Goal: Task Accomplishment & Management: Use online tool/utility

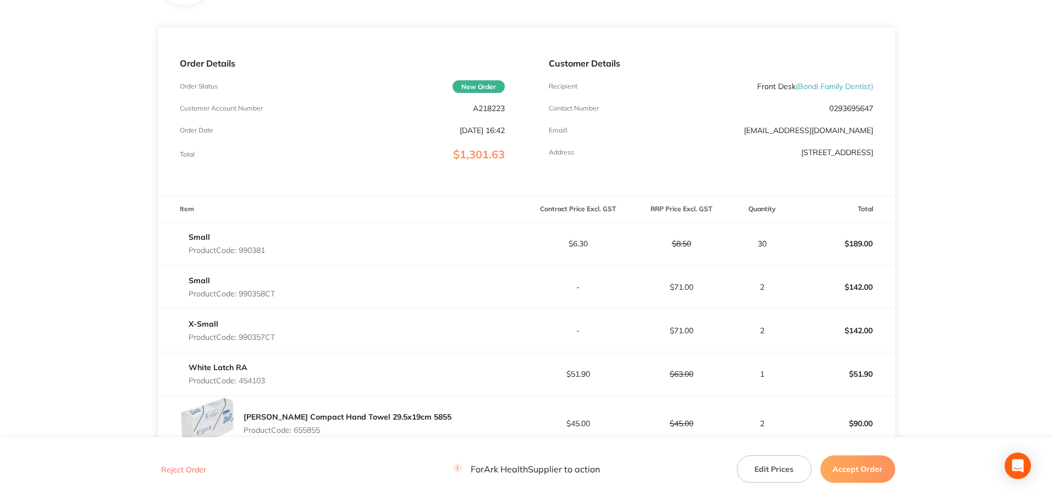
scroll to position [55, 0]
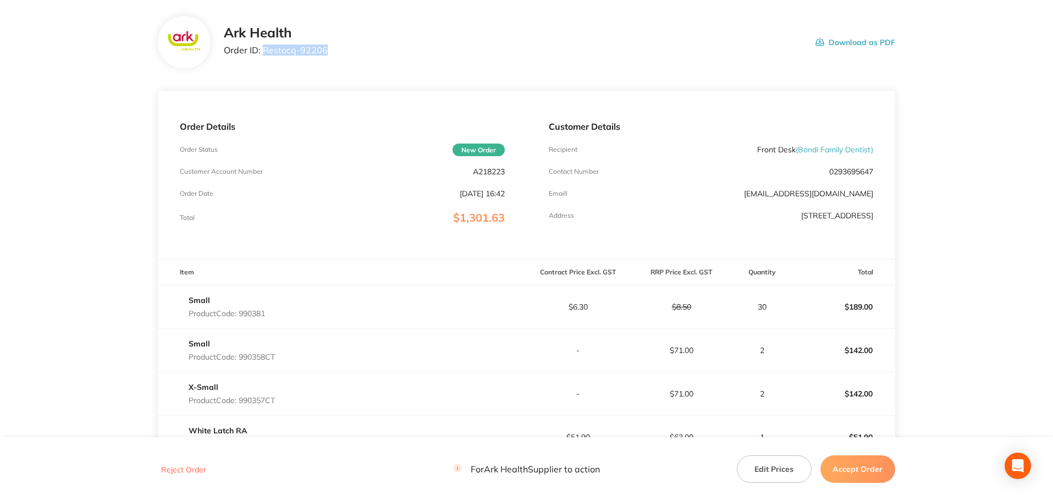
drag, startPoint x: 324, startPoint y: 54, endPoint x: 264, endPoint y: 56, distance: 59.4
click at [264, 56] on div "Ark Health Order ID: Restocq- 92206" at bounding box center [276, 42] width 104 height 34
copy p "Restocq- 92206"
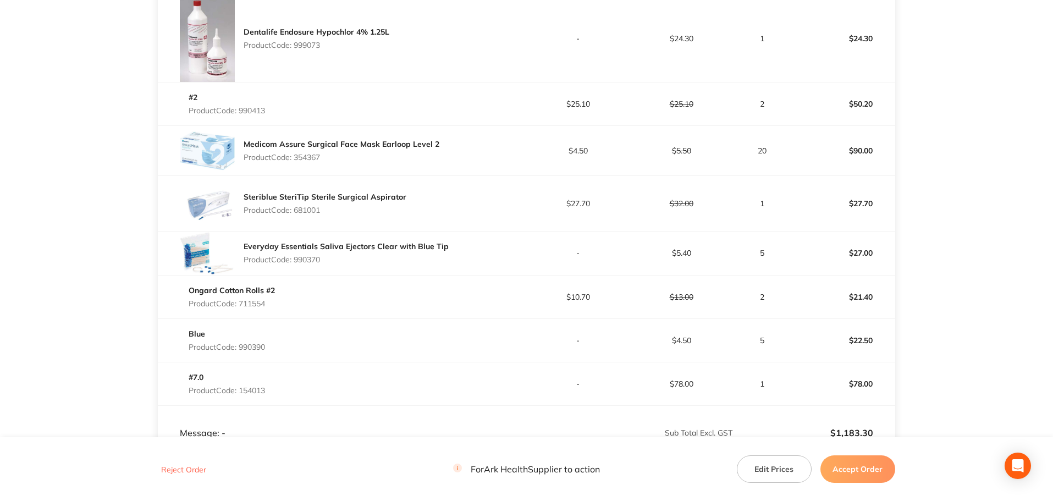
scroll to position [867, 0]
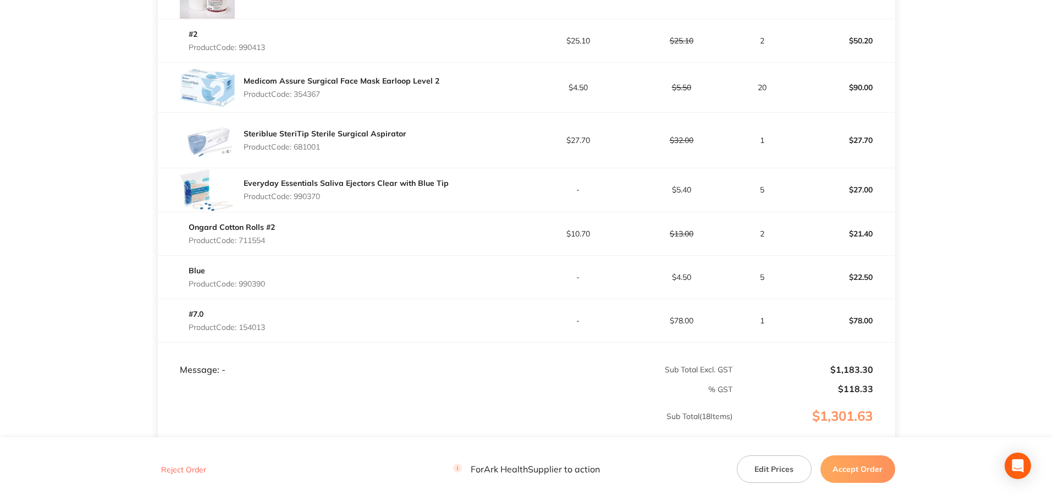
click at [866, 472] on button "Accept Order" at bounding box center [857, 468] width 75 height 27
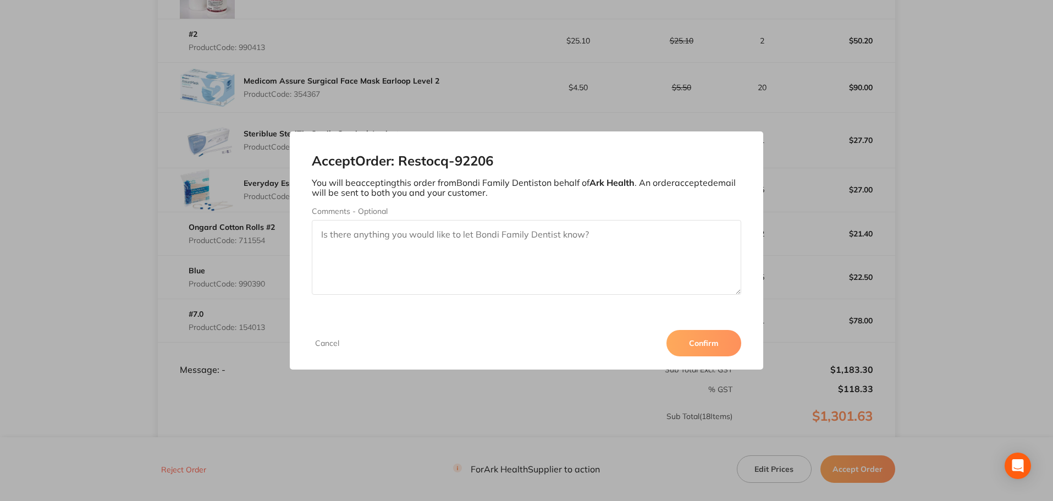
click at [704, 340] on button "Confirm" at bounding box center [703, 343] width 75 height 26
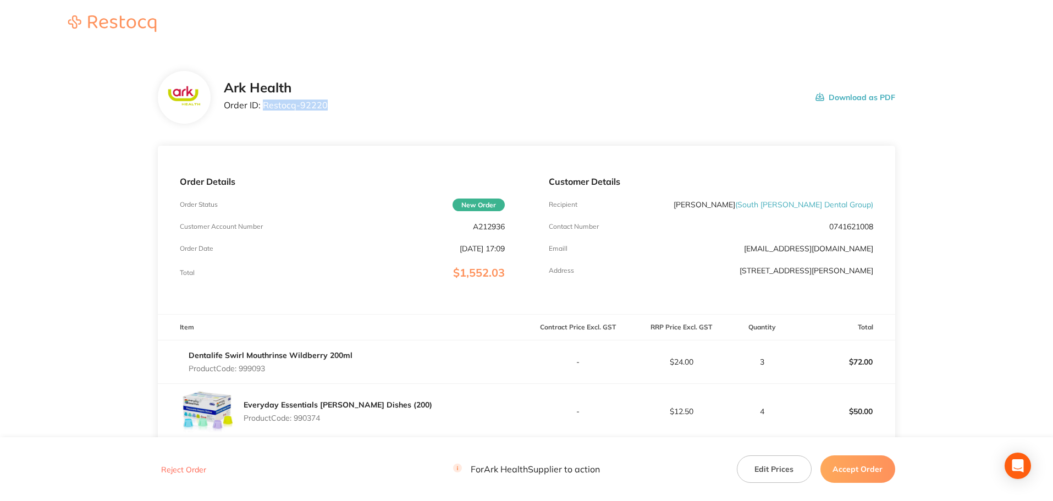
drag, startPoint x: 331, startPoint y: 106, endPoint x: 264, endPoint y: 108, distance: 66.6
click at [264, 108] on div "Ark Health Order ID: Restocq- 92220 Download as PDF" at bounding box center [559, 97] width 671 height 34
copy p "Restocq- 92220"
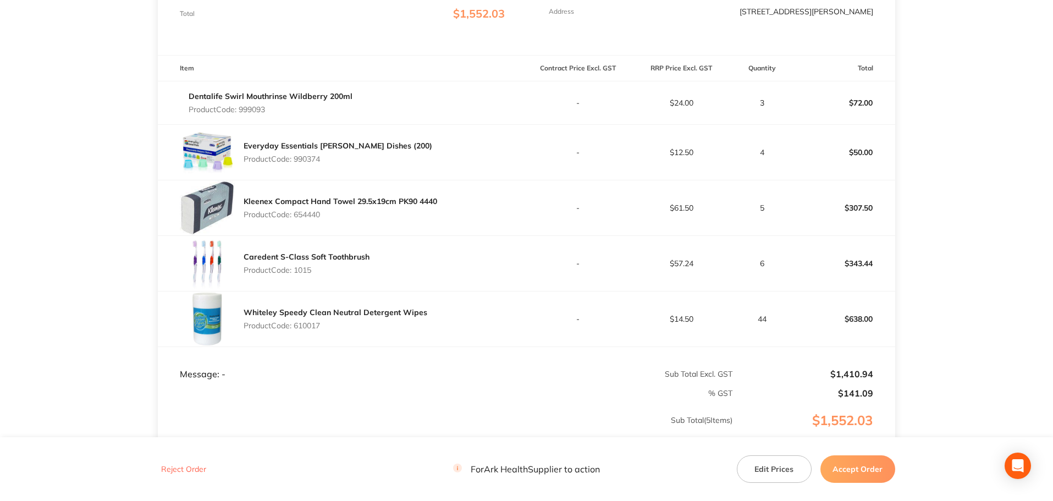
scroll to position [275, 0]
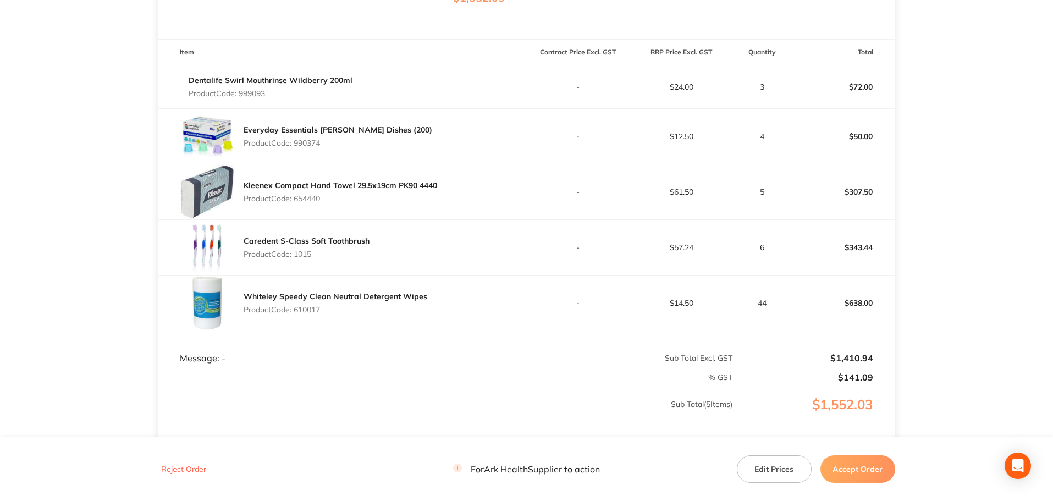
click at [857, 460] on button "Accept Order" at bounding box center [857, 468] width 75 height 27
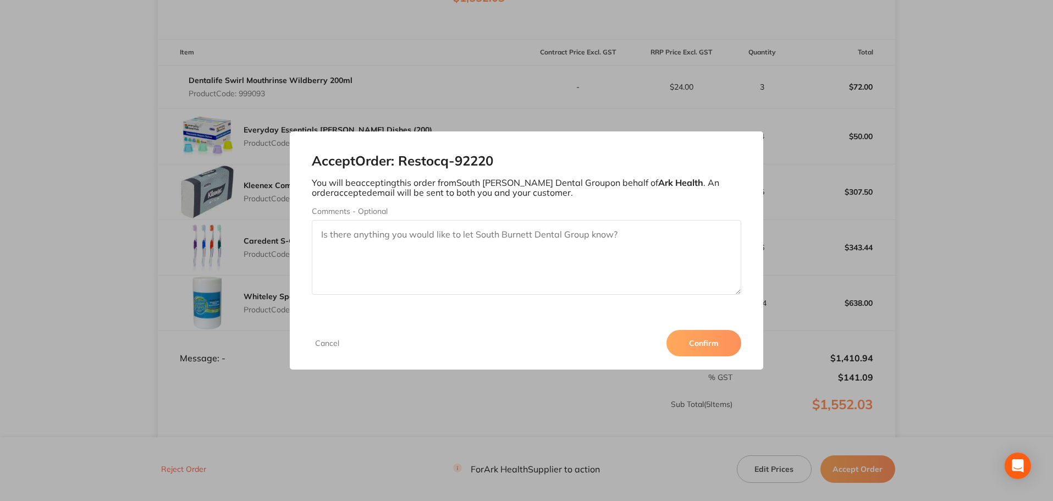
click at [702, 341] on button "Confirm" at bounding box center [703, 343] width 75 height 26
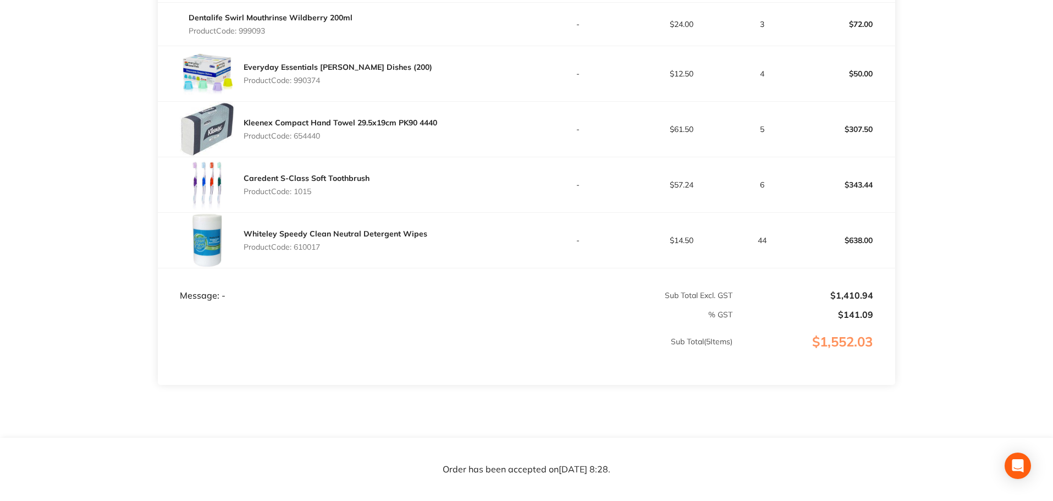
scroll to position [318, 0]
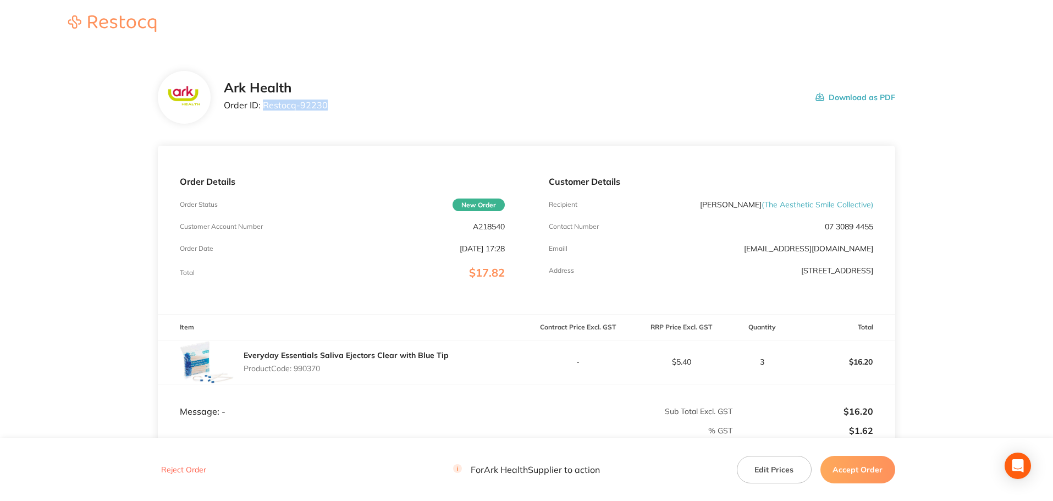
drag, startPoint x: 329, startPoint y: 104, endPoint x: 264, endPoint y: 108, distance: 64.4
click at [264, 108] on div "Ark Health Order ID: Restocq- 92230 Download as PDF" at bounding box center [559, 97] width 671 height 34
copy p "Restocq- 92230"
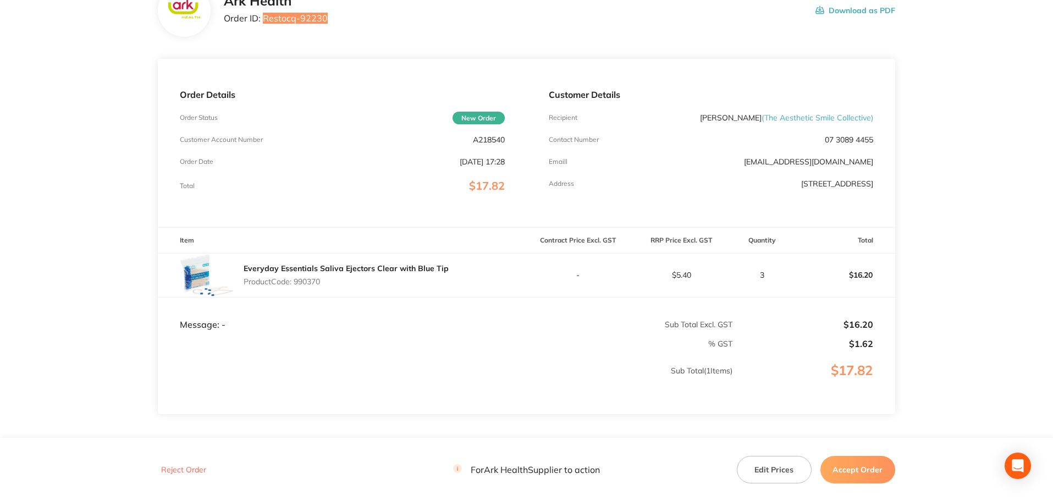
scroll to position [151, 0]
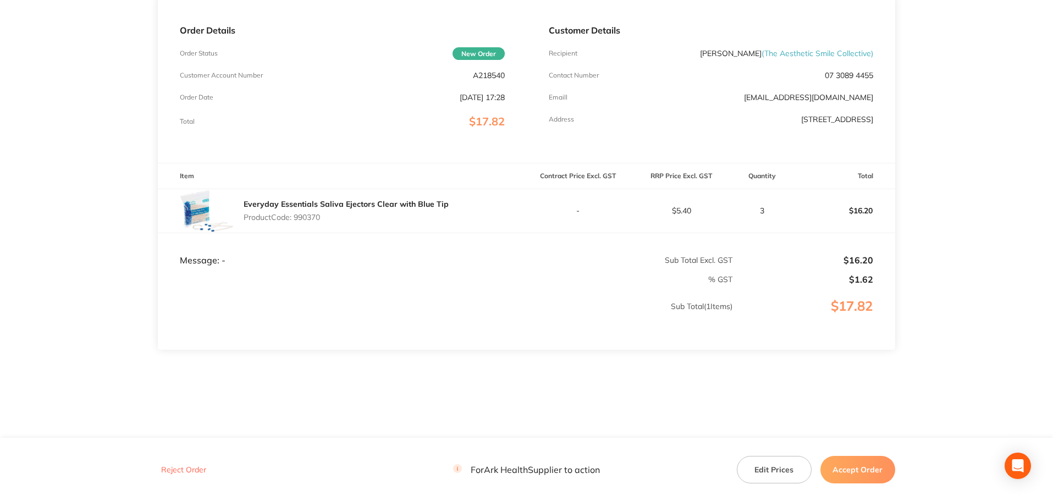
click at [852, 468] on button "Accept Order" at bounding box center [857, 468] width 75 height 27
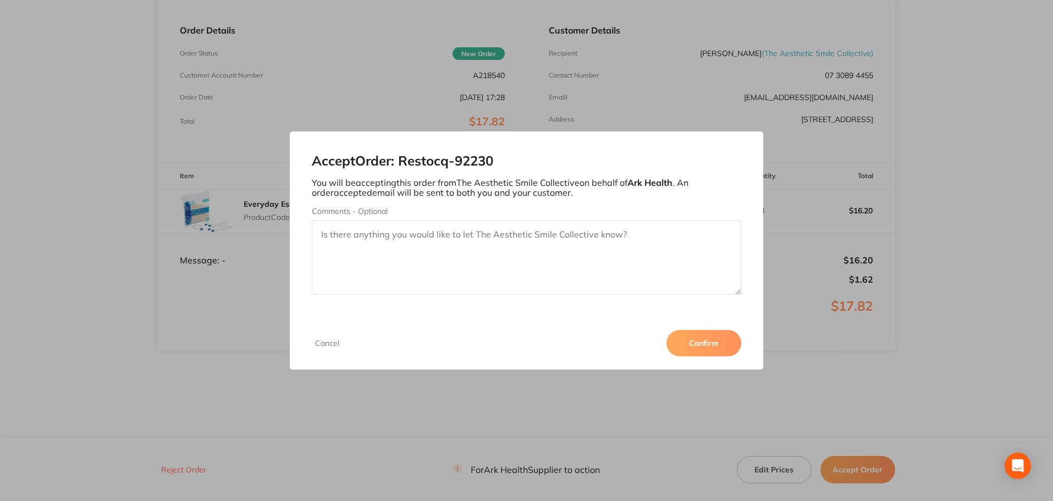
click at [708, 344] on button "Confirm" at bounding box center [703, 343] width 75 height 26
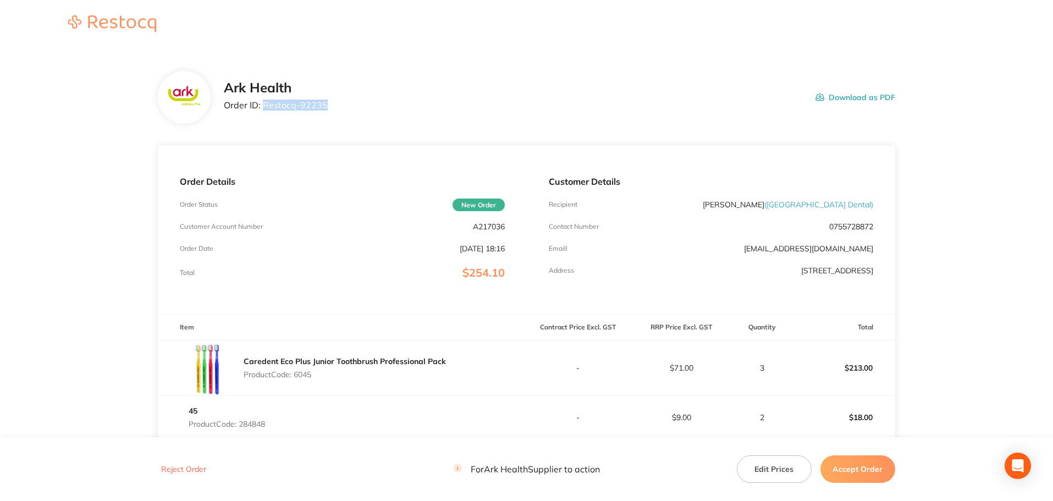
drag, startPoint x: 327, startPoint y: 105, endPoint x: 264, endPoint y: 104, distance: 62.7
click at [264, 104] on div "Ark Health Order ID: Restocq- 92235 Download as PDF" at bounding box center [559, 97] width 671 height 34
copy p "Restocq- 92235"
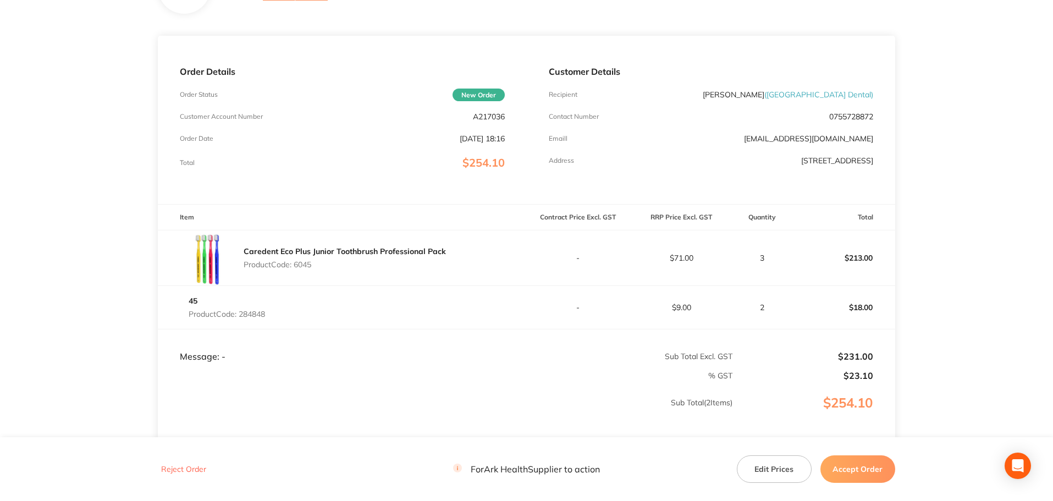
scroll to position [165, 0]
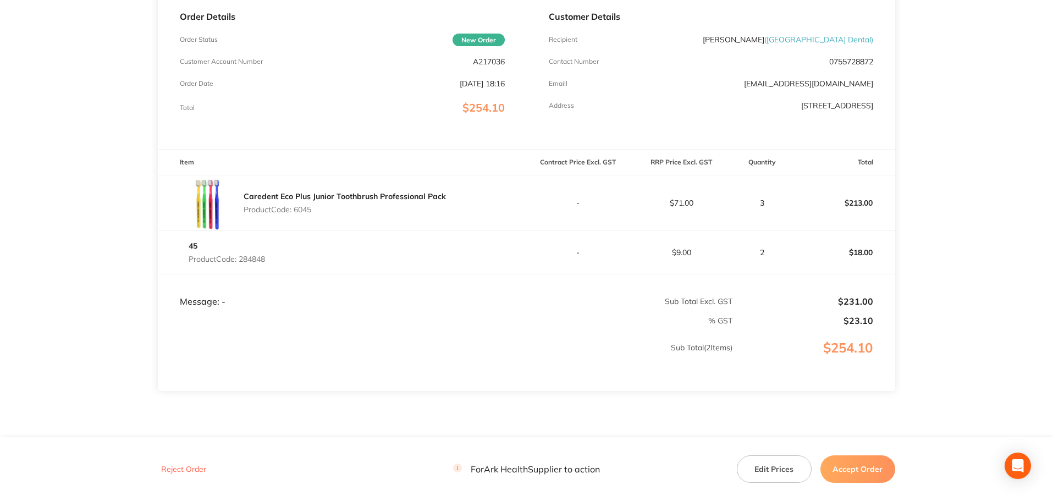
click at [853, 468] on button "Accept Order" at bounding box center [857, 468] width 75 height 27
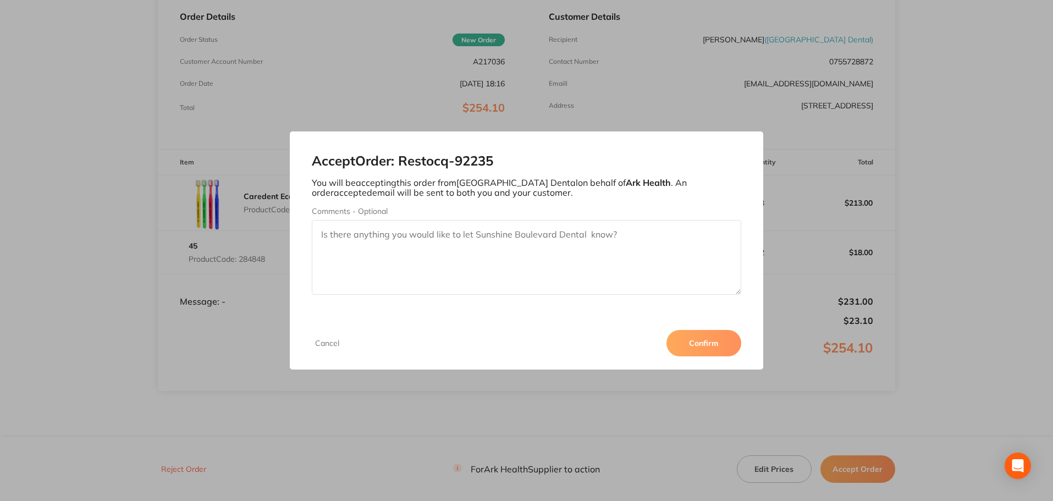
click at [710, 343] on button "Confirm" at bounding box center [703, 343] width 75 height 26
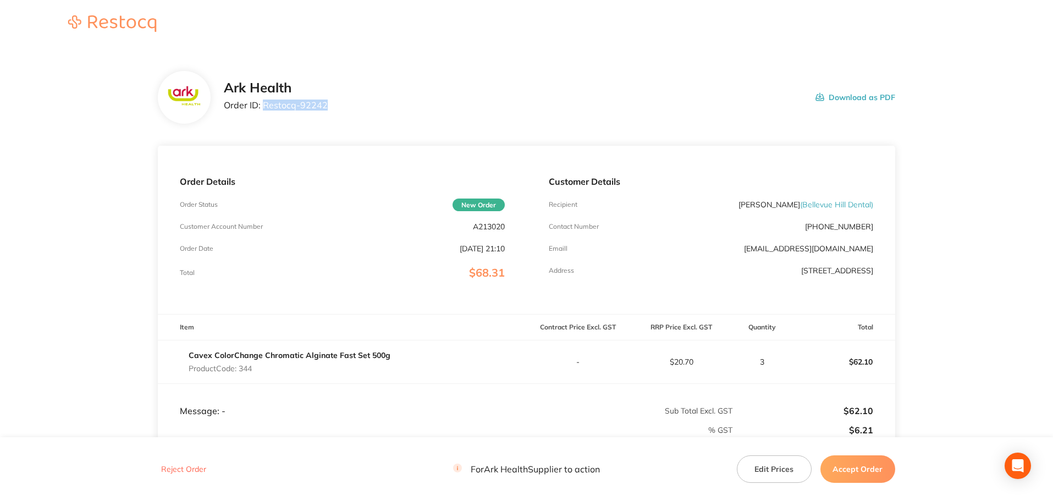
drag, startPoint x: 334, startPoint y: 107, endPoint x: 265, endPoint y: 105, distance: 69.3
click at [265, 105] on div "Ark Health Order ID: Restocq- 92242 Download as PDF" at bounding box center [559, 97] width 671 height 34
copy p "Restocq- 92242"
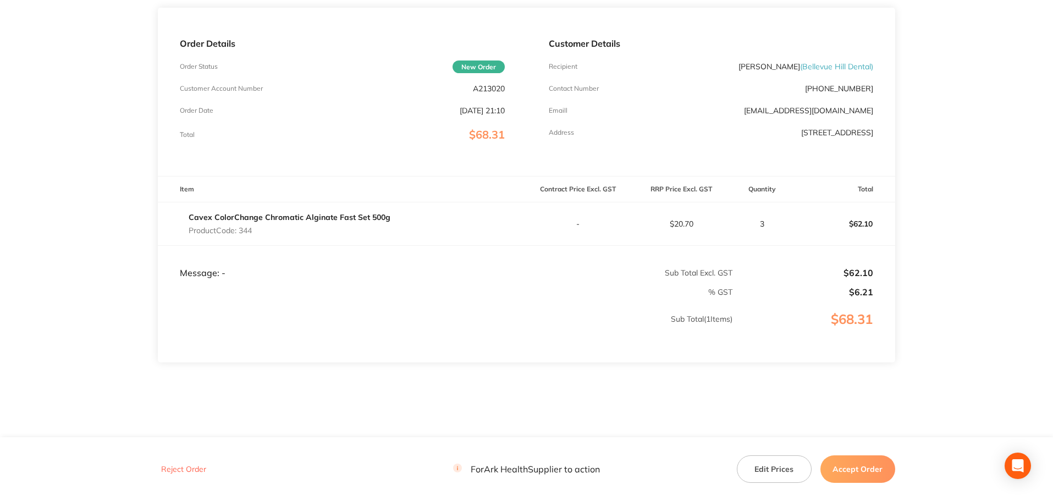
scroll to position [151, 0]
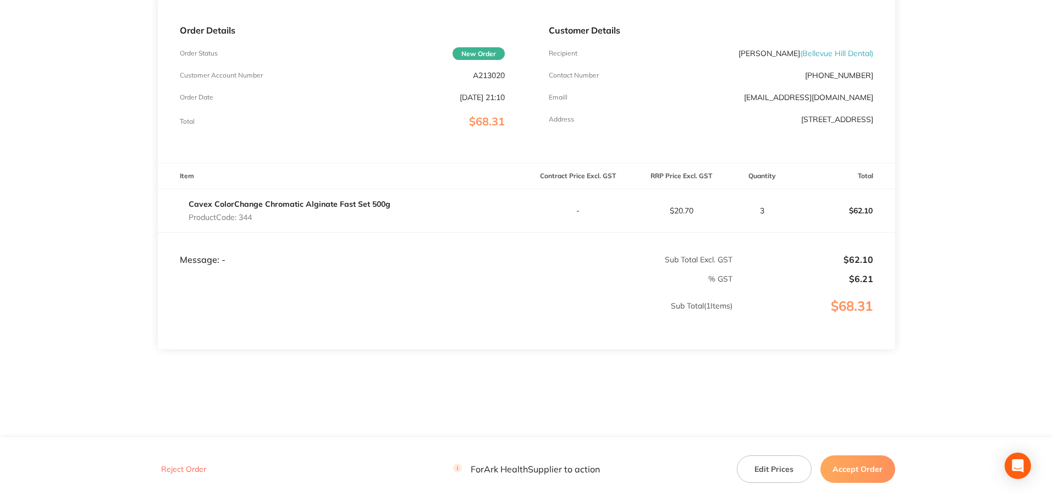
click at [857, 470] on button "Accept Order" at bounding box center [857, 468] width 75 height 27
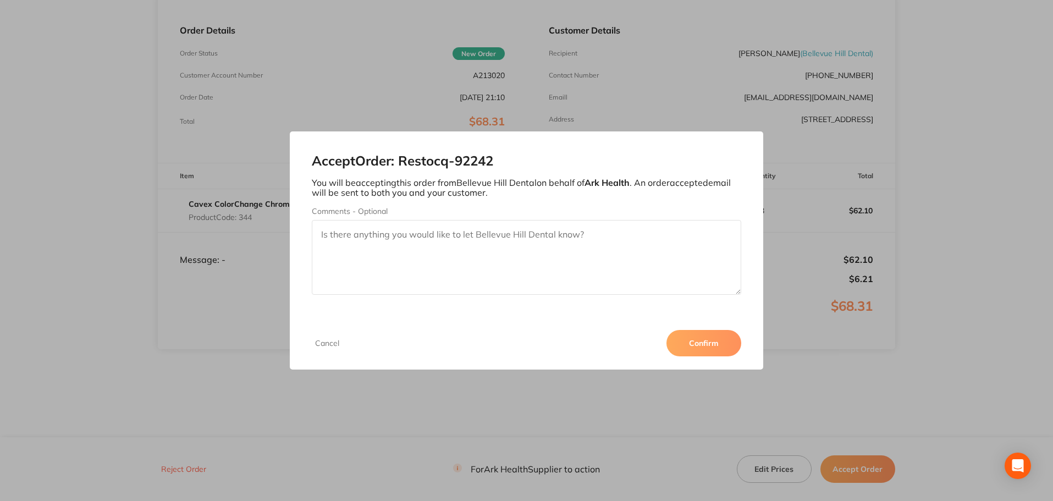
click at [686, 338] on button "Confirm" at bounding box center [703, 343] width 75 height 26
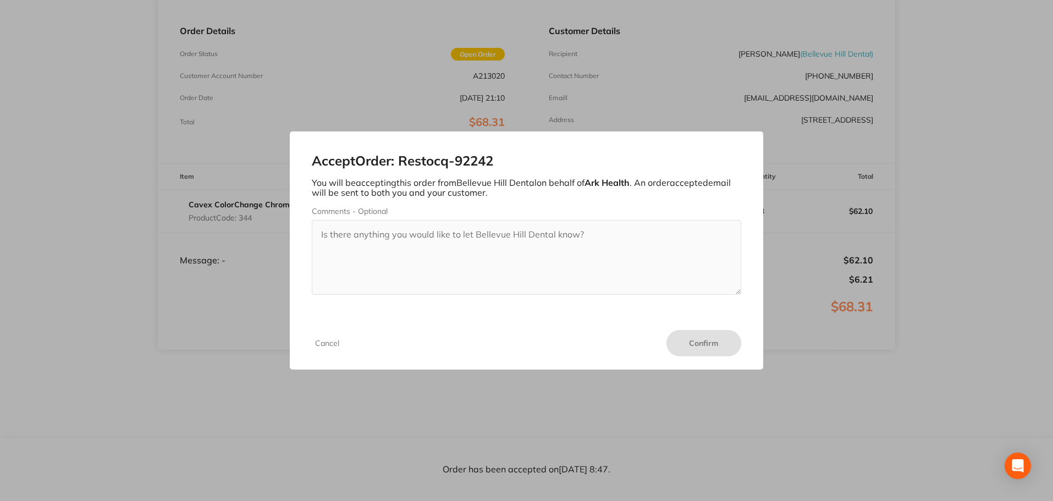
scroll to position [151, 0]
